Goal: Task Accomplishment & Management: Complete application form

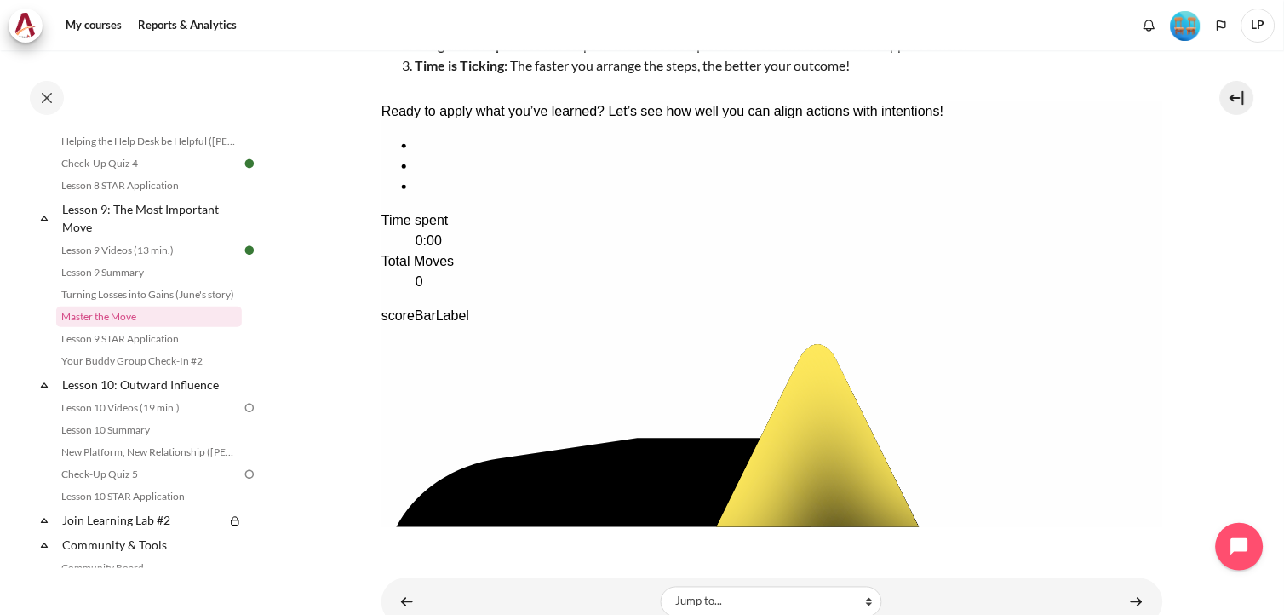
scroll to position [330, 0]
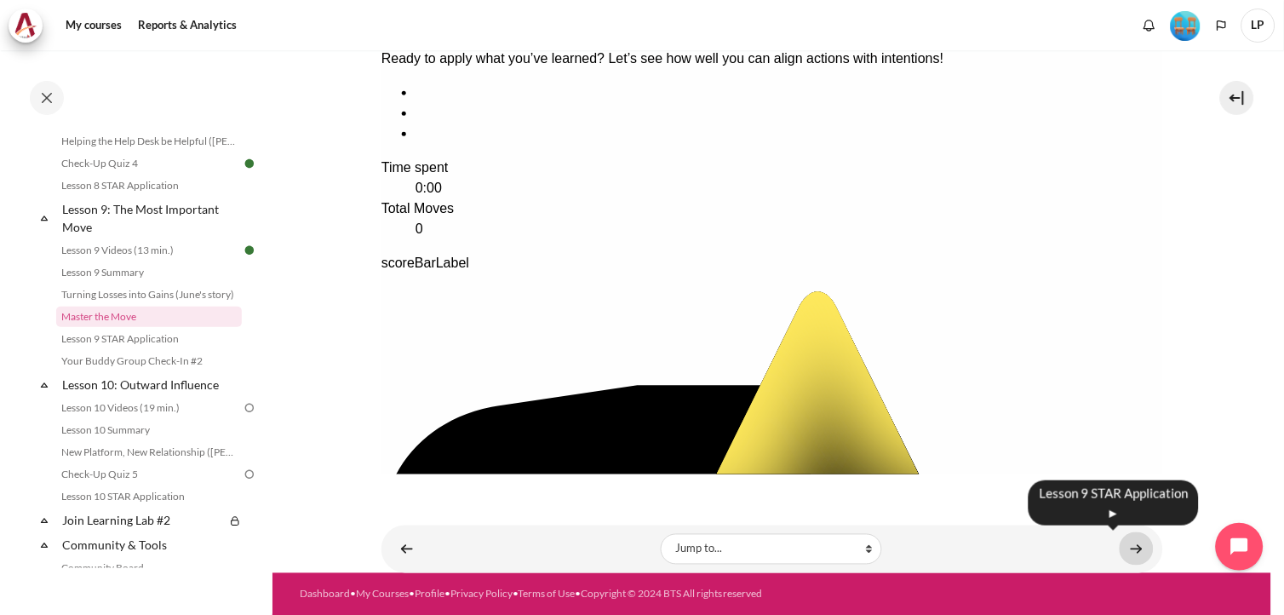
click at [1120, 550] on link "Content" at bounding box center [1137, 548] width 34 height 33
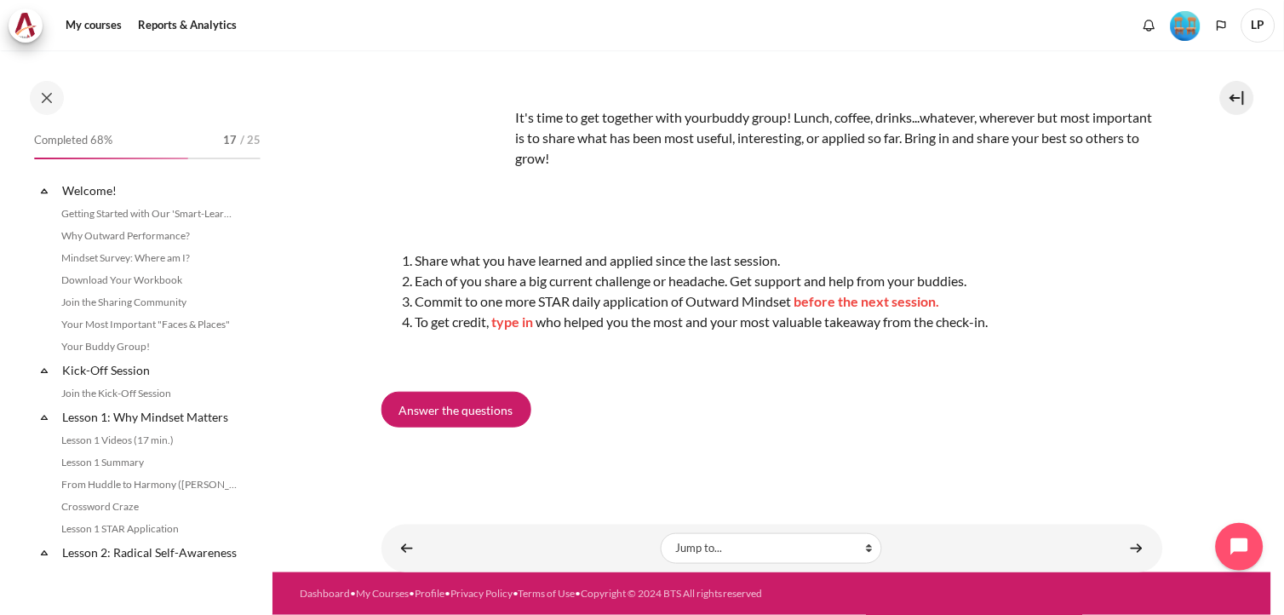
scroll to position [1418, 0]
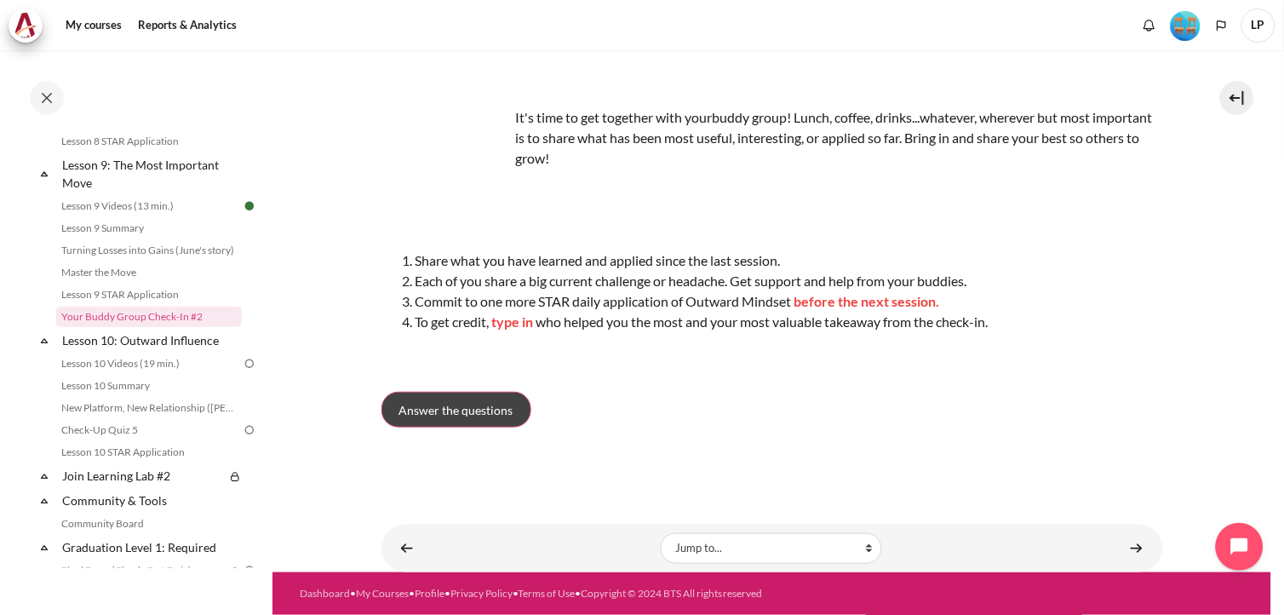
click at [492, 407] on span "Answer the questions" at bounding box center [456, 410] width 114 height 18
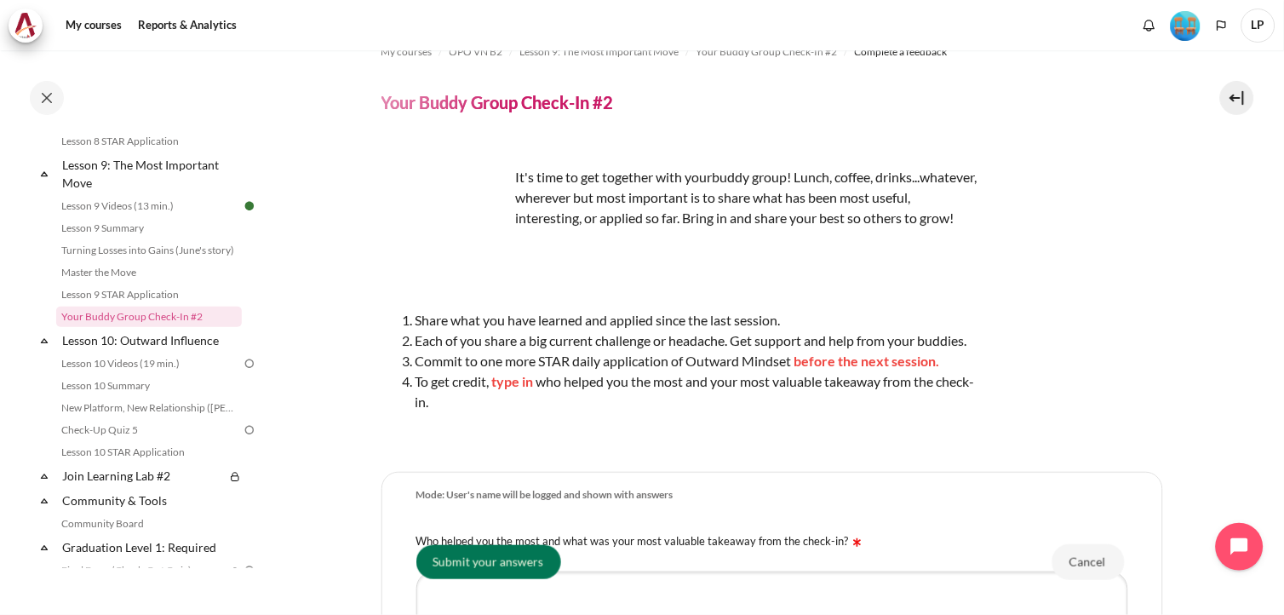
scroll to position [27, 0]
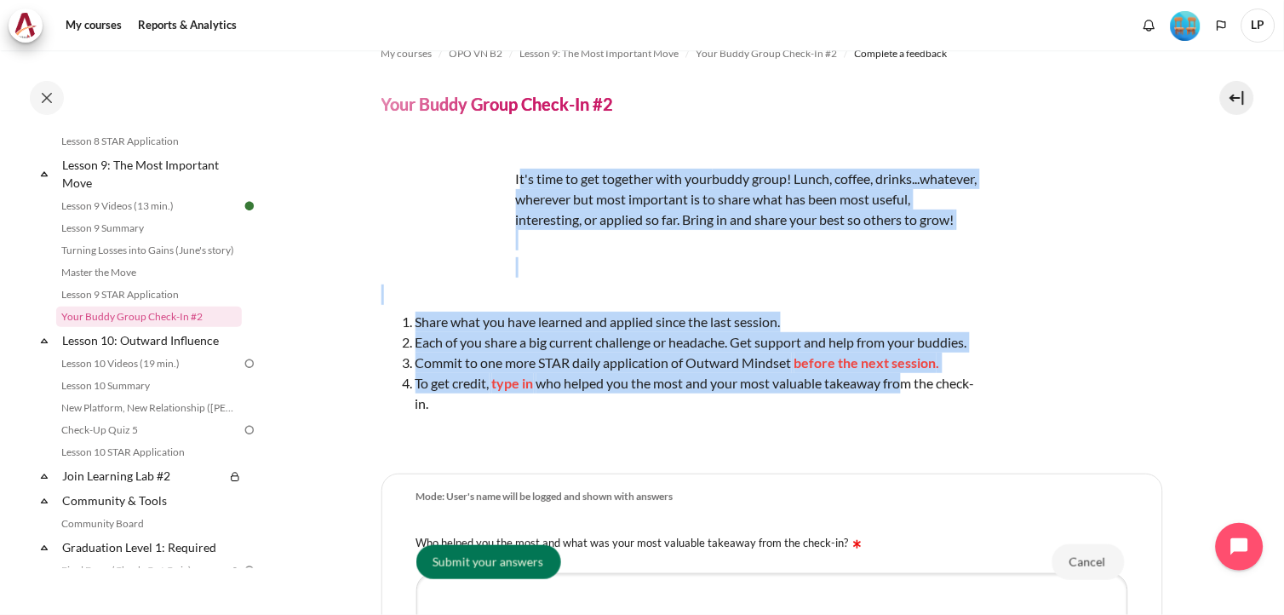
drag, startPoint x: 518, startPoint y: 181, endPoint x: 906, endPoint y: 402, distance: 446.6
click at [906, 402] on div "It's time to get together with your buddy group! Lunch, coffee, drinks...whatev…" at bounding box center [680, 298] width 596 height 300
copy div "t's time to get together with your buddy group! Lunch, coffee, drinks...whateve…"
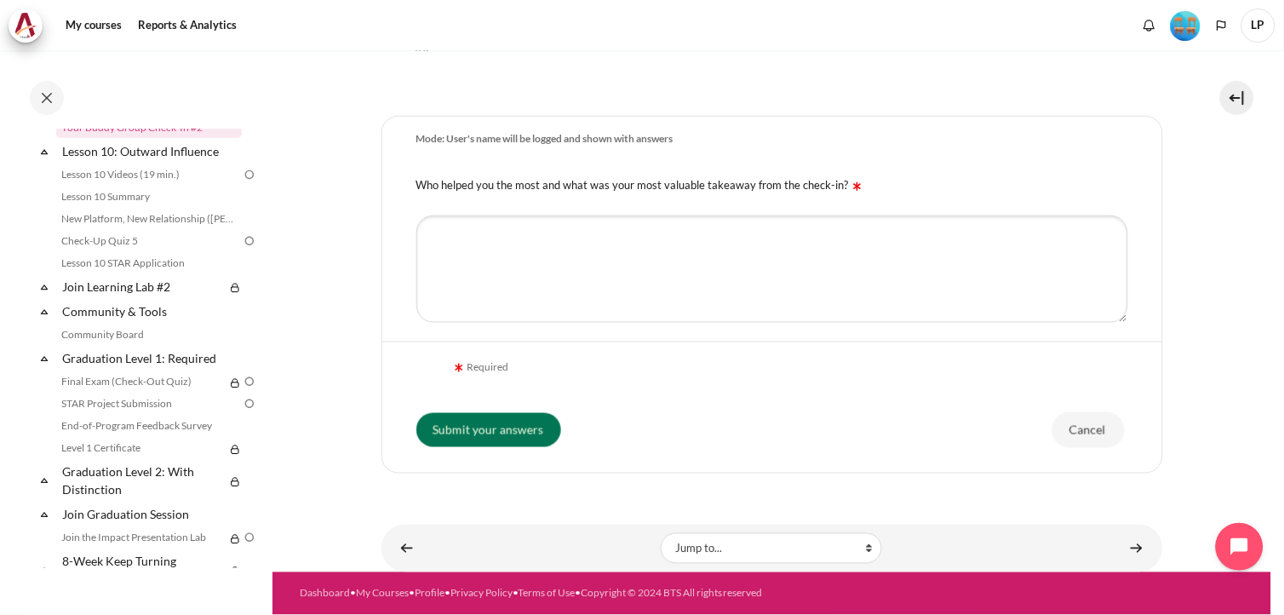
scroll to position [216, 0]
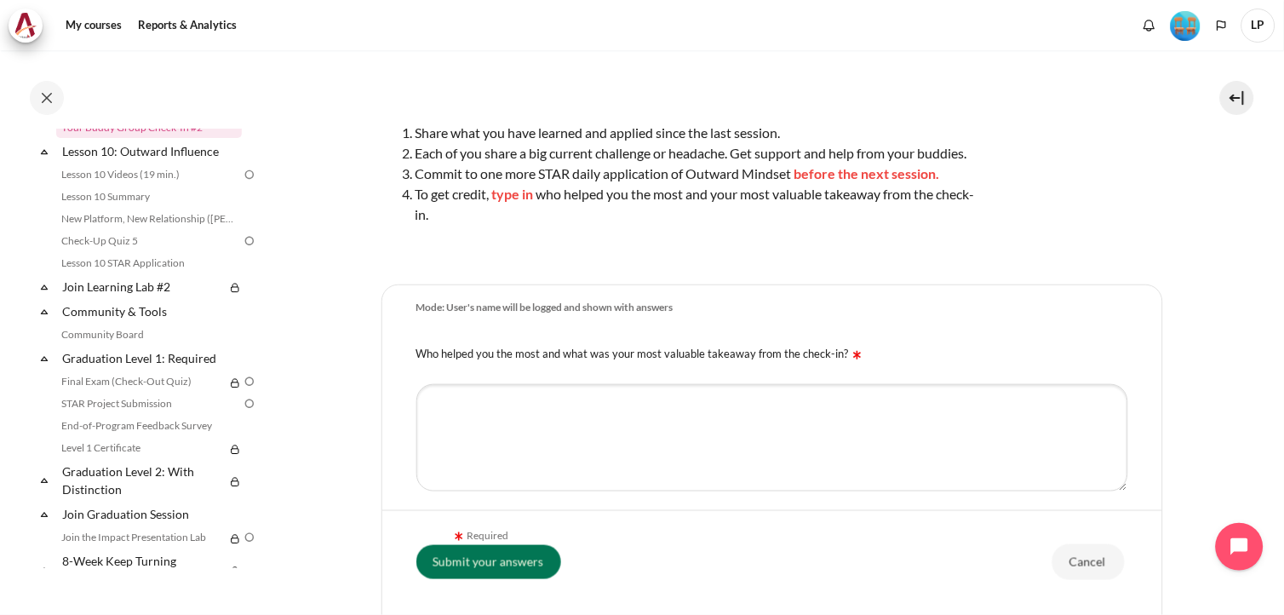
click at [520, 399] on div "Content" at bounding box center [772, 438] width 780 height 128
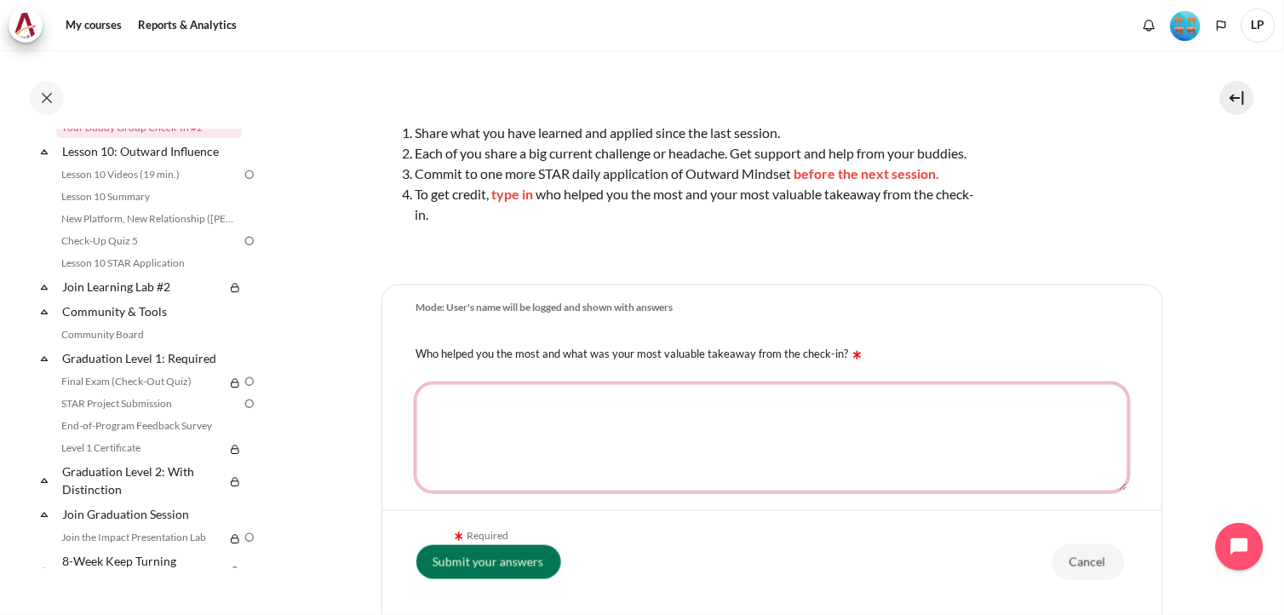
click at [576, 439] on textarea "Who helped you the most and what was your most valuable takeaway from the check…" at bounding box center [772, 437] width 712 height 107
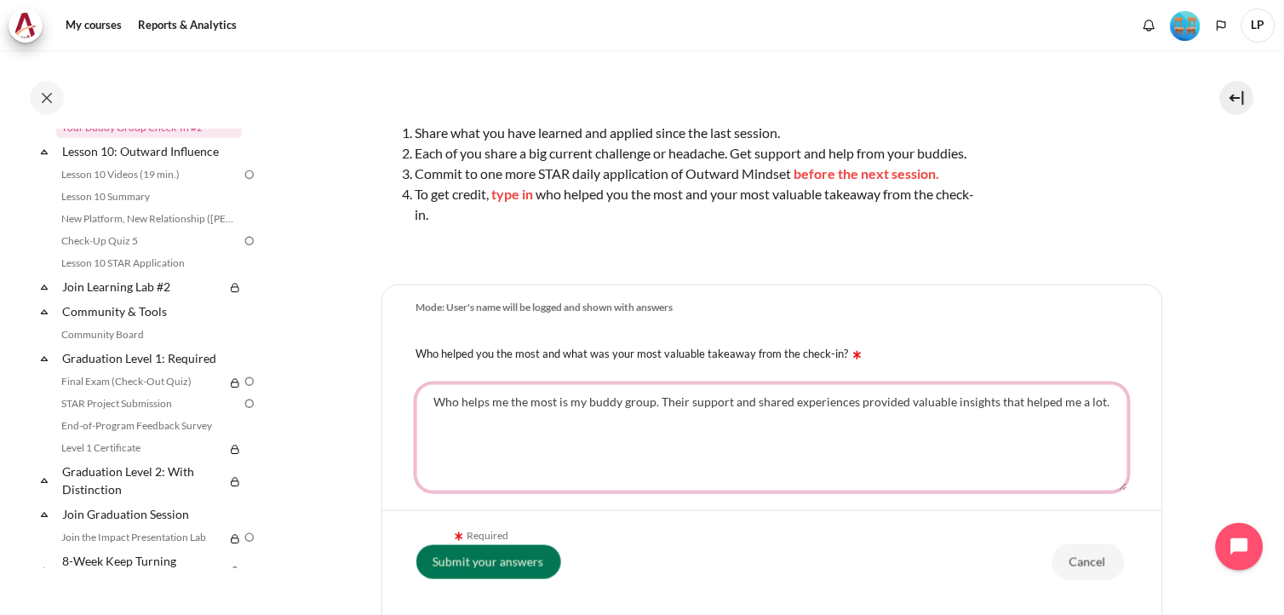
drag, startPoint x: 1102, startPoint y: 421, endPoint x: 419, endPoint y: 403, distance: 683.3
click at [419, 403] on div "Who helps me the most is my buddy group. Their support and shared experiences p…" at bounding box center [772, 438] width 780 height 128
click at [1094, 424] on textarea "Who helps me the most is my buddy group. Their support and shared experiences p…" at bounding box center [772, 437] width 712 height 107
drag, startPoint x: 540, startPoint y: 441, endPoint x: 398, endPoint y: 427, distance: 143.0
click at [398, 427] on div "Who helps me the most is my buddy group. Their support and shared experiences p…" at bounding box center [772, 438] width 780 height 128
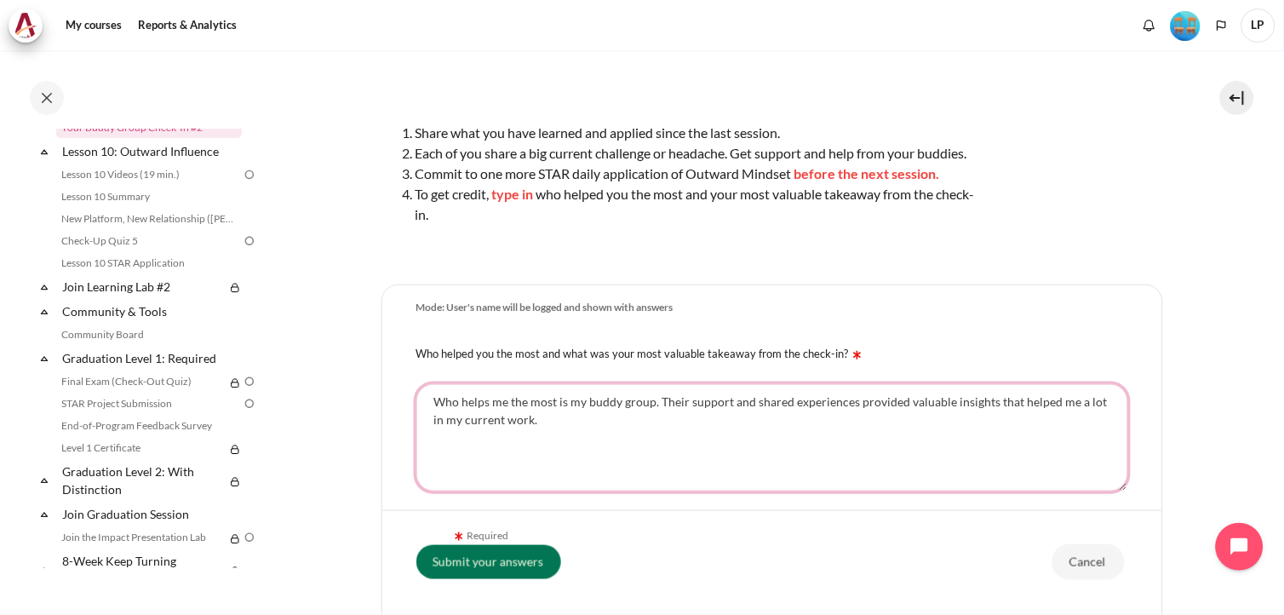
click at [503, 465] on textarea "Who helps me the most is my buddy group. Their support and shared experiences p…" at bounding box center [772, 437] width 712 height 107
click at [556, 439] on textarea "Who helps me the most is my buddy group. Their support and shared experiences p…" at bounding box center [772, 437] width 712 height 107
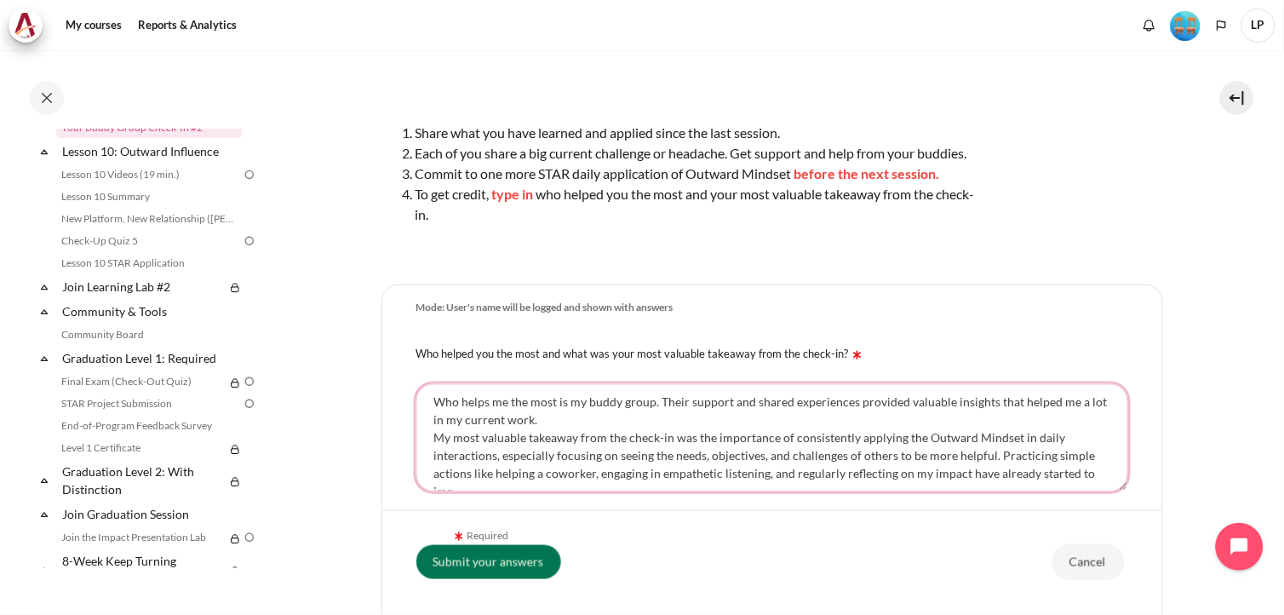
scroll to position [7, 0]
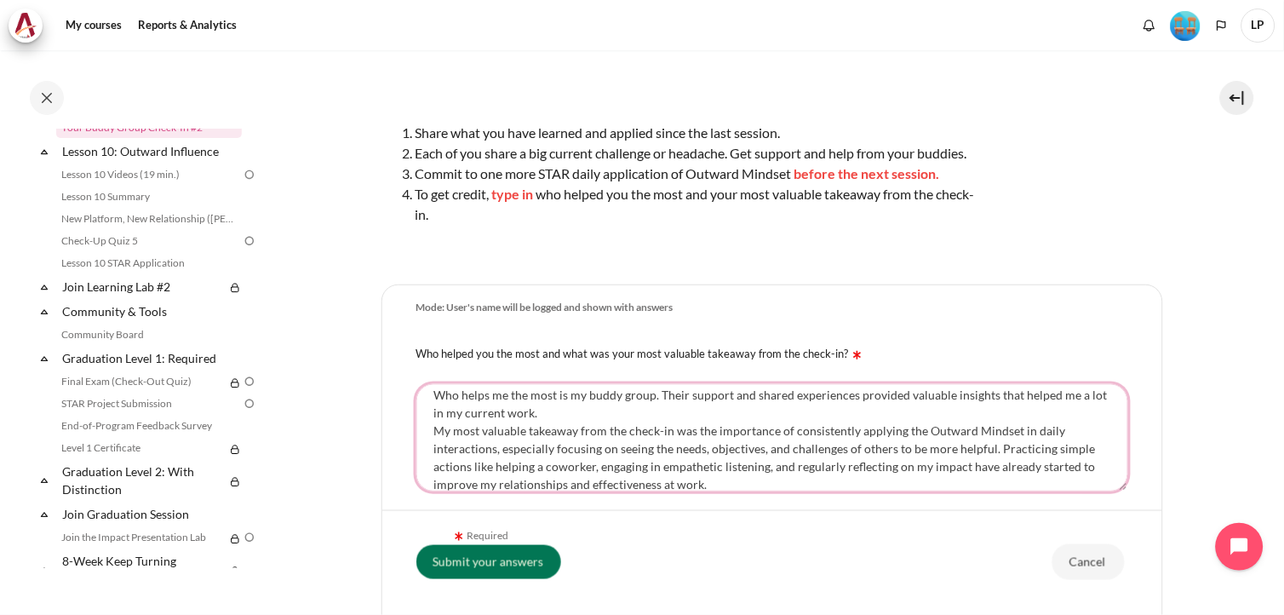
type textarea "Who helps me the most is my buddy group. Their support and shared experiences p…"
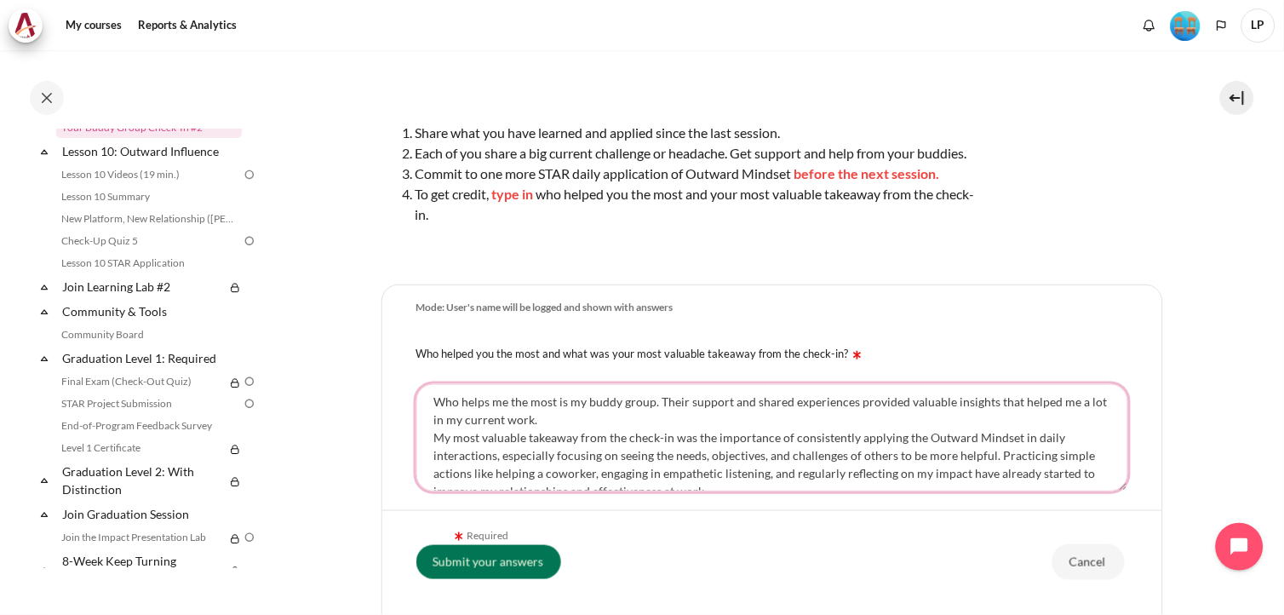
drag, startPoint x: 727, startPoint y: 499, endPoint x: 407, endPoint y: 412, distance: 331.8
click at [407, 412] on div "Who helps me the most is my buddy group. Their support and shared experiences p…" at bounding box center [772, 438] width 780 height 128
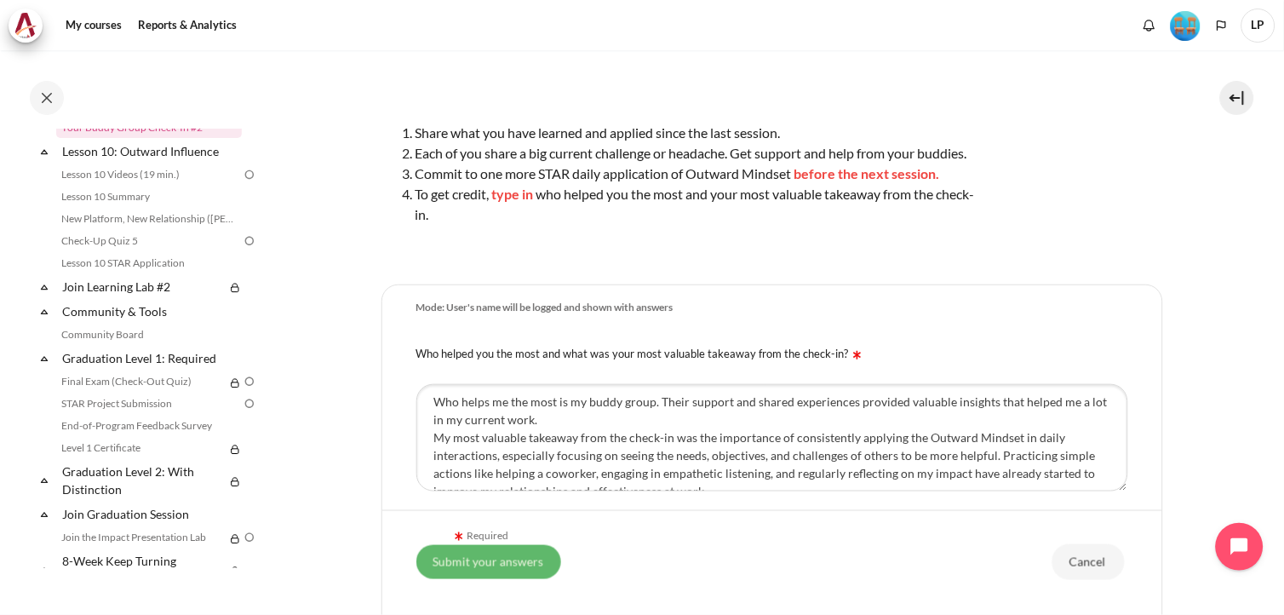
click at [487, 566] on input "Submit your answers" at bounding box center [488, 561] width 145 height 34
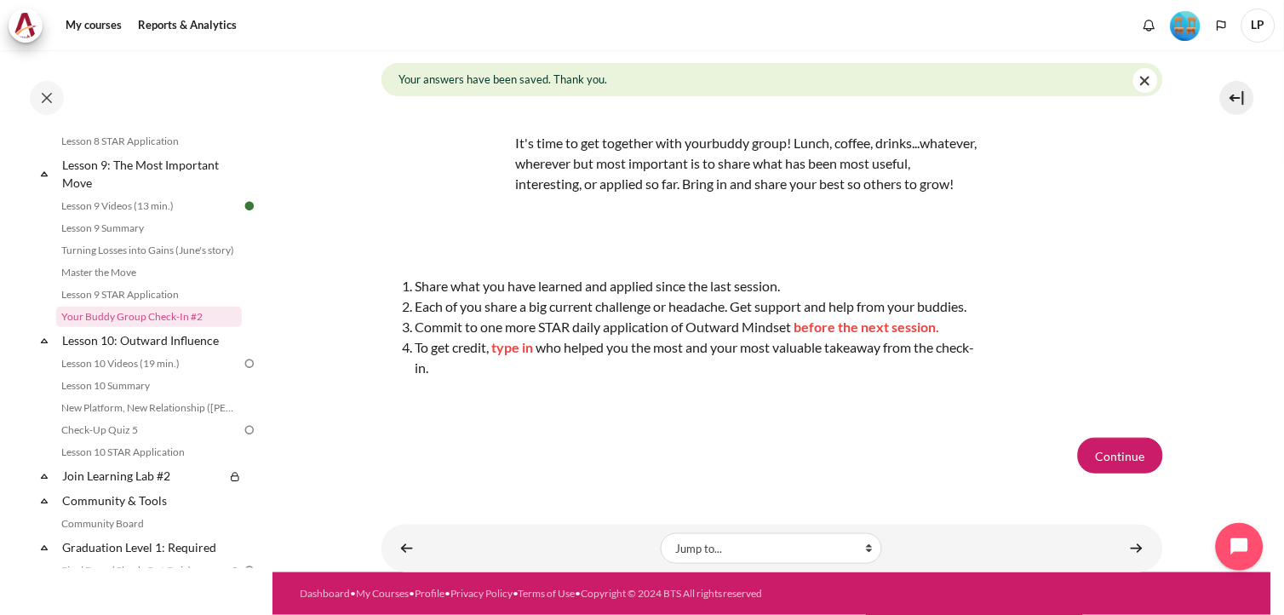
scroll to position [125, 0]
click at [1130, 460] on button "Continue" at bounding box center [1120, 456] width 85 height 36
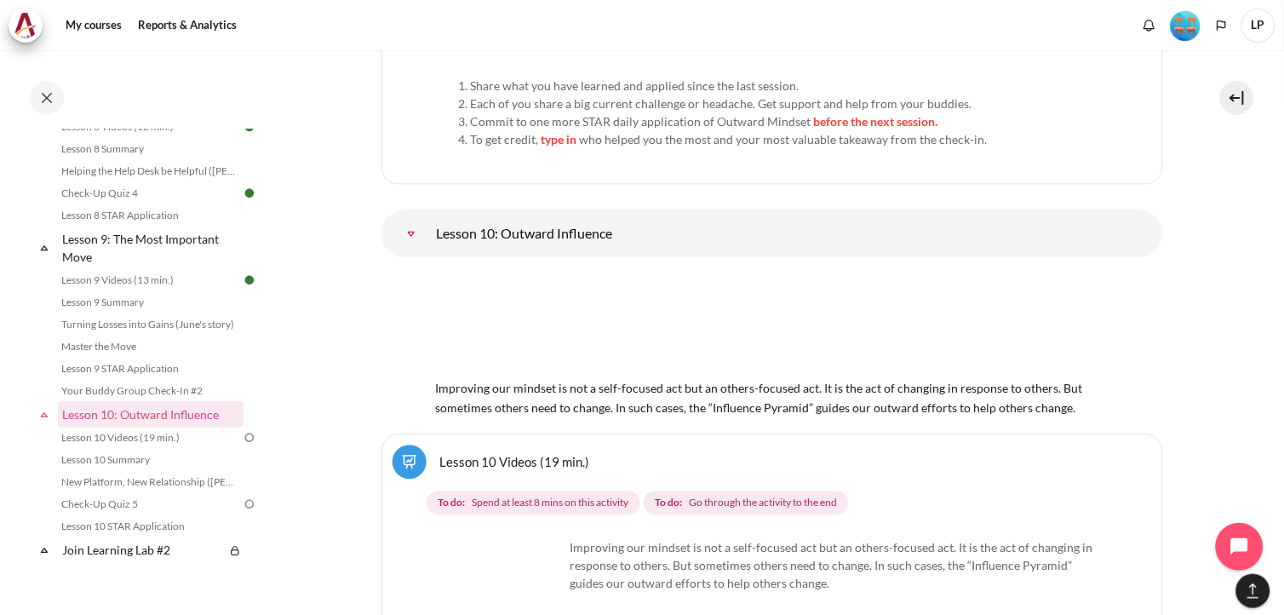
scroll to position [18216, 0]
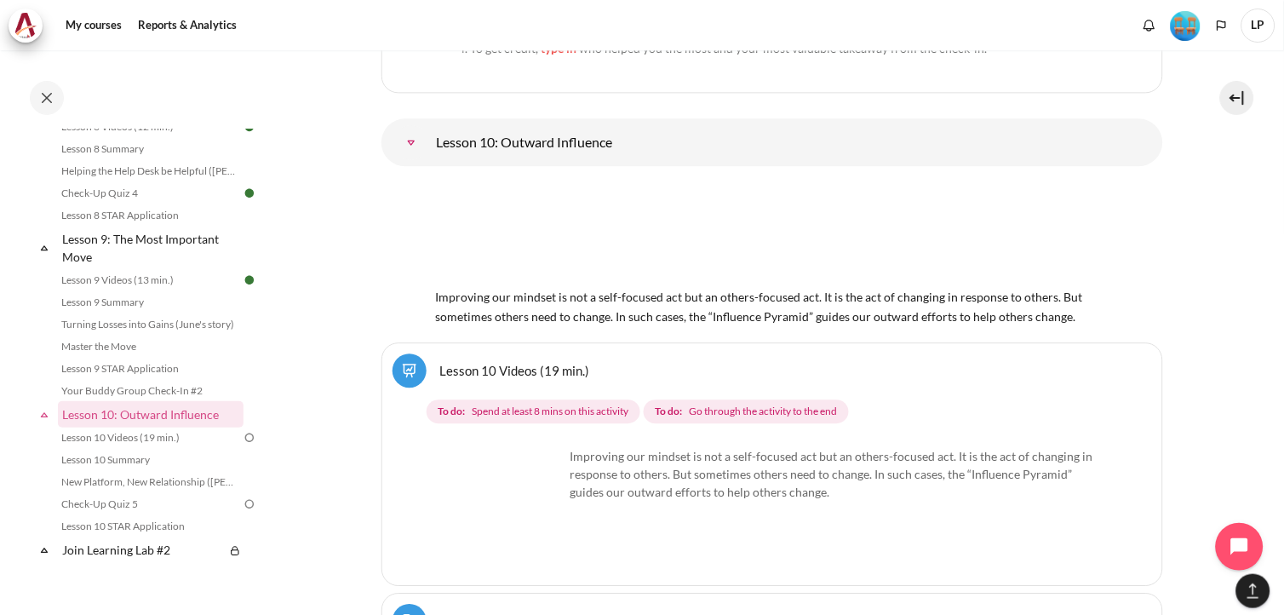
click at [545, 223] on img "Content" at bounding box center [772, 233] width 673 height 106
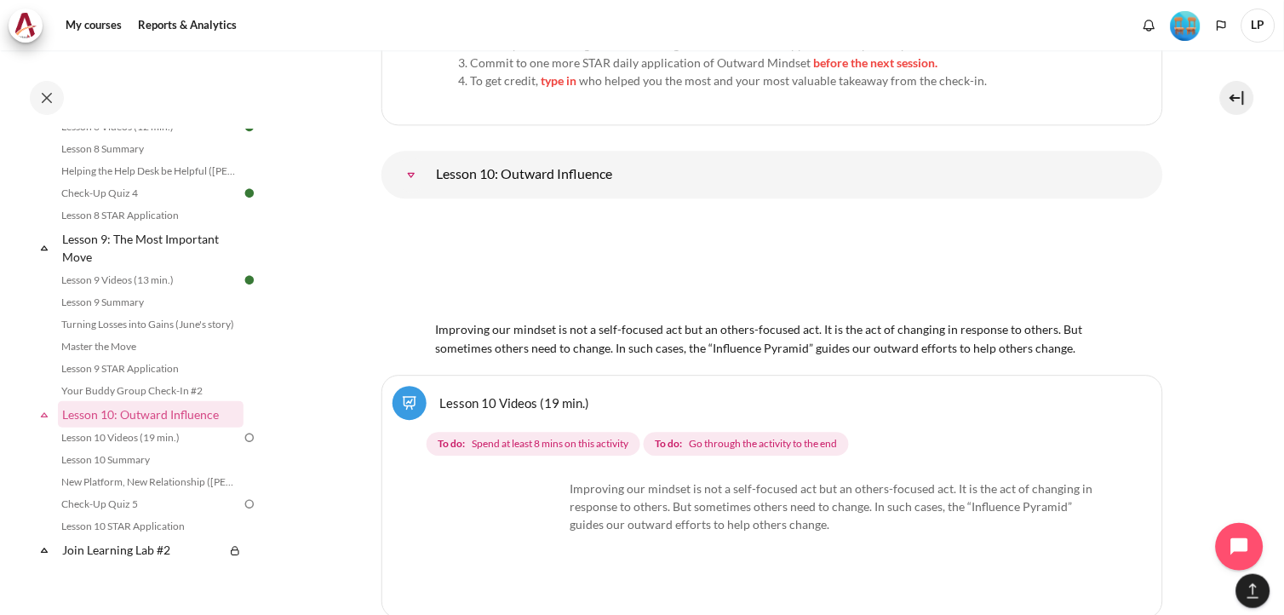
click at [440, 394] on link "Lesson 10 Videos (19 min.)" at bounding box center [515, 402] width 150 height 16
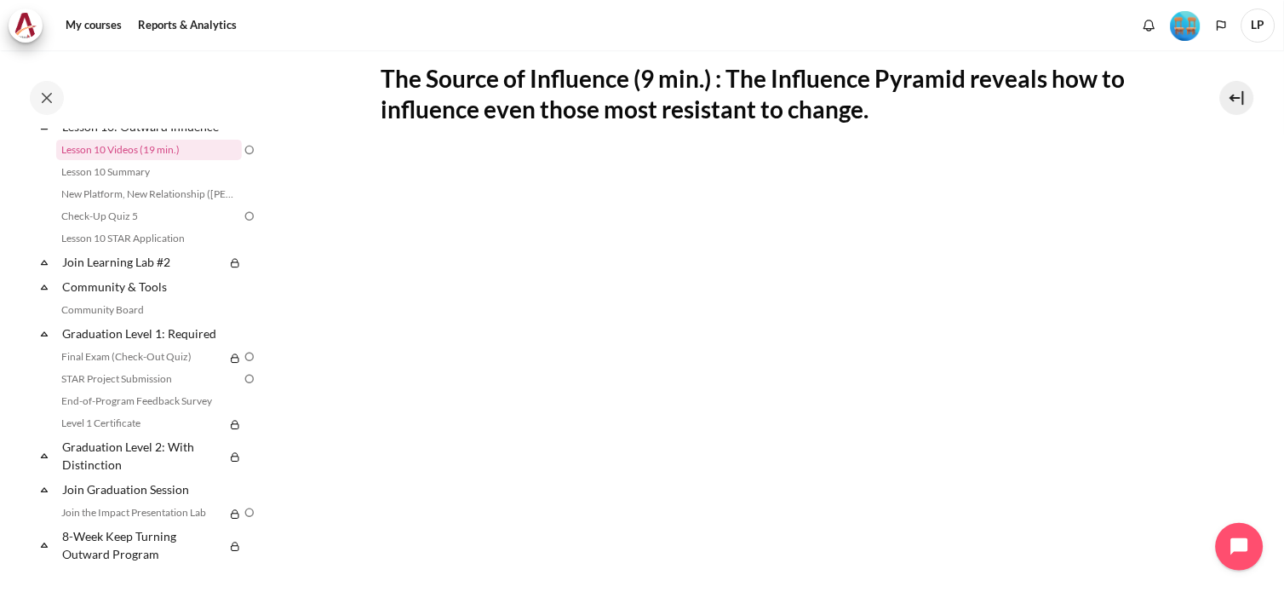
scroll to position [378, 0]
